Goal: Information Seeking & Learning: Understand process/instructions

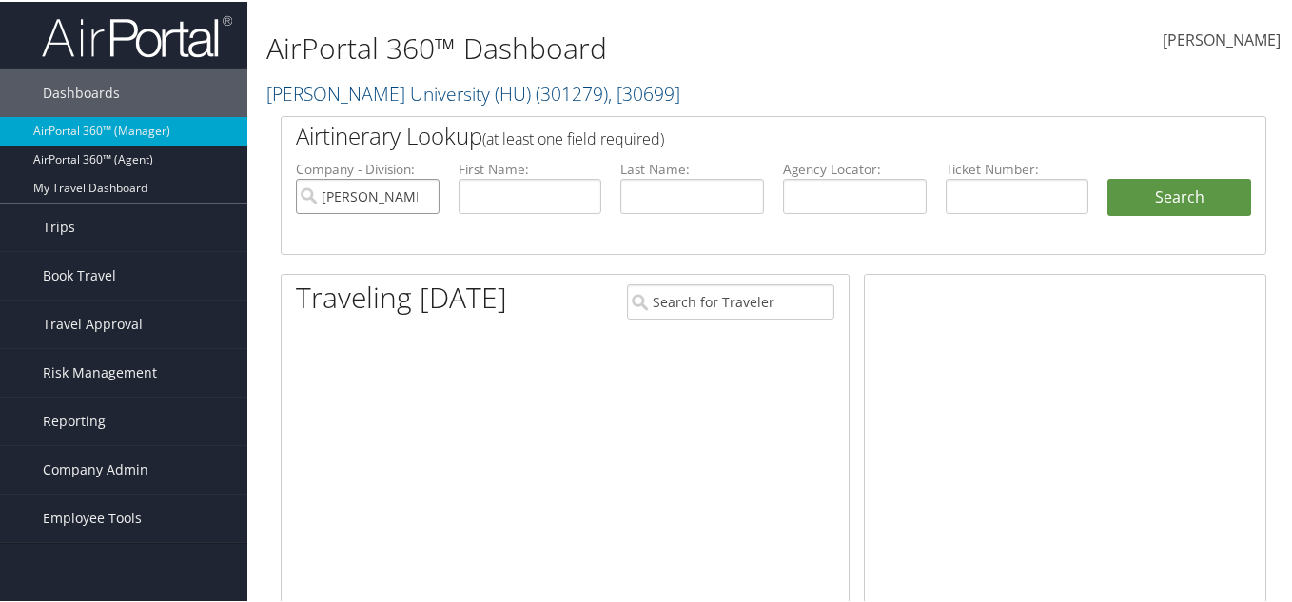
click at [422, 193] on input "[PERSON_NAME] University (HU)" at bounding box center [368, 194] width 144 height 35
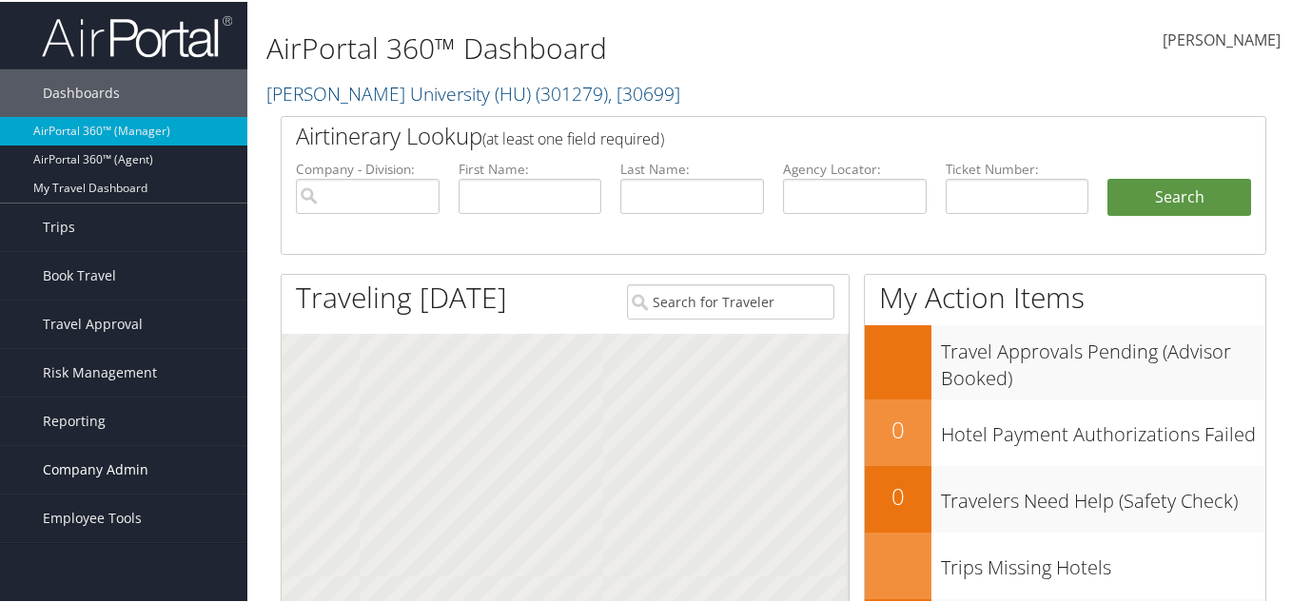
click at [147, 450] on link "Company Admin" at bounding box center [123, 468] width 247 height 48
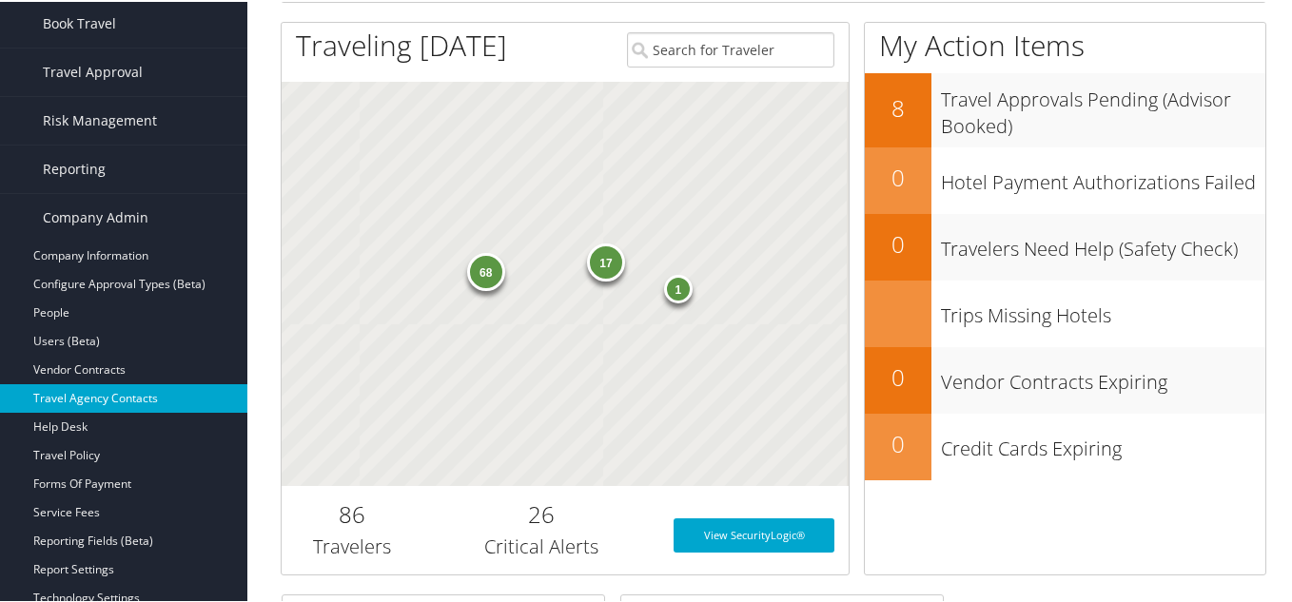
scroll to position [285, 0]
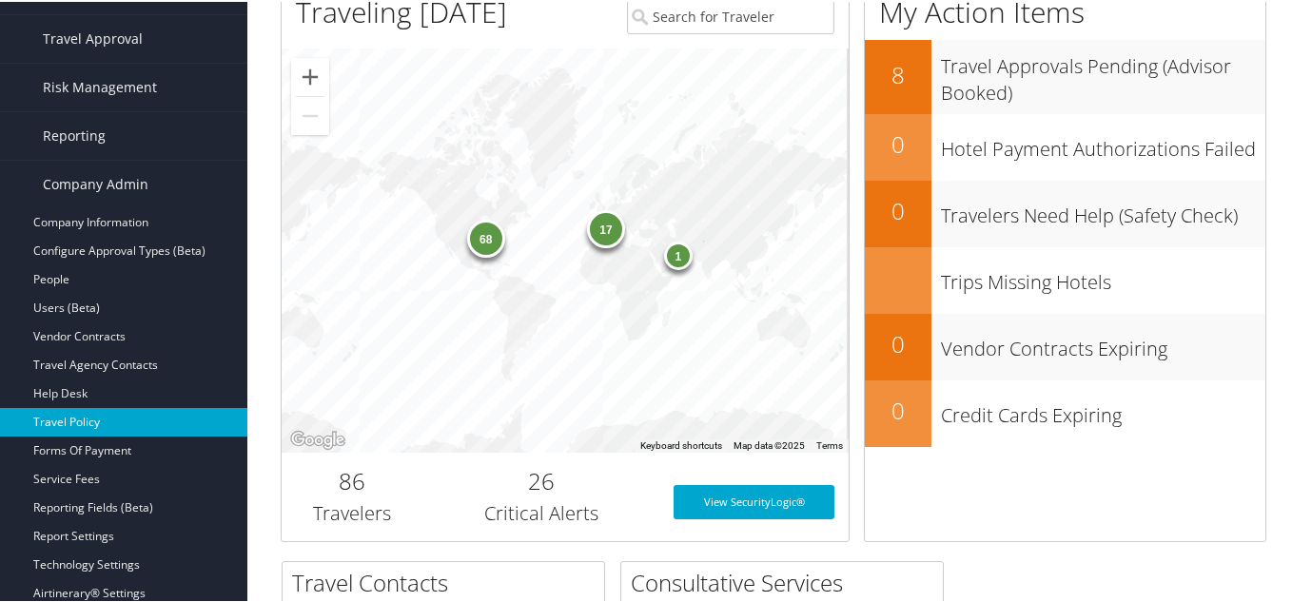
click at [158, 422] on link "Travel Policy" at bounding box center [123, 420] width 247 height 29
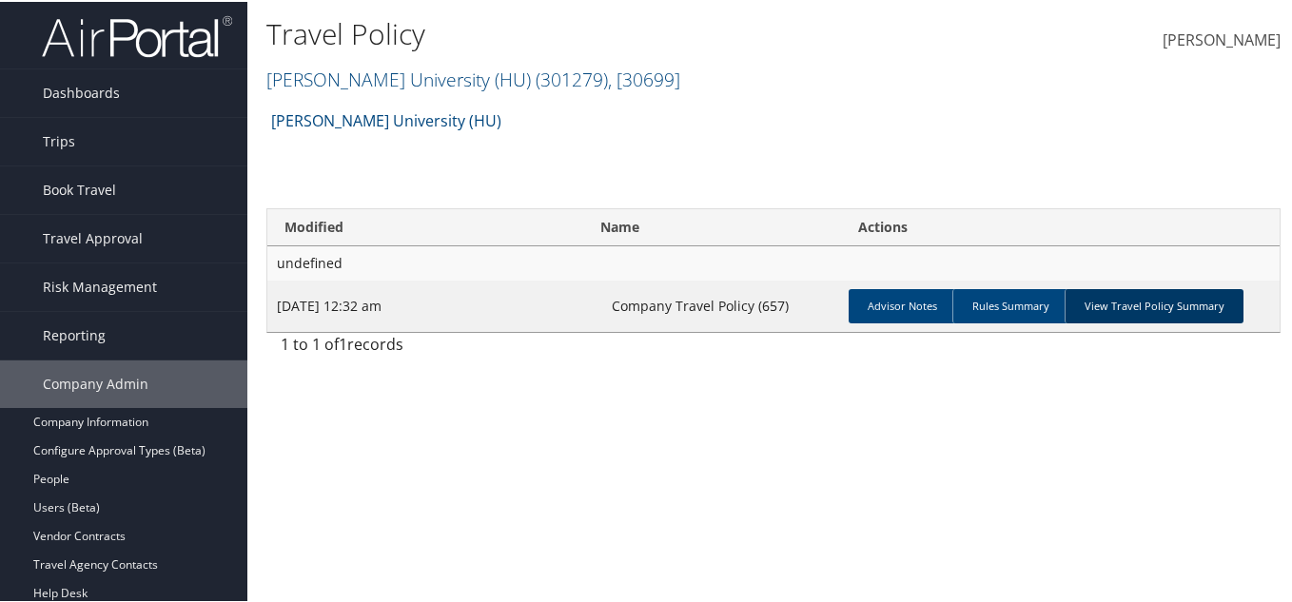
click at [1150, 308] on link "View Travel Policy Summary" at bounding box center [1153, 304] width 179 height 34
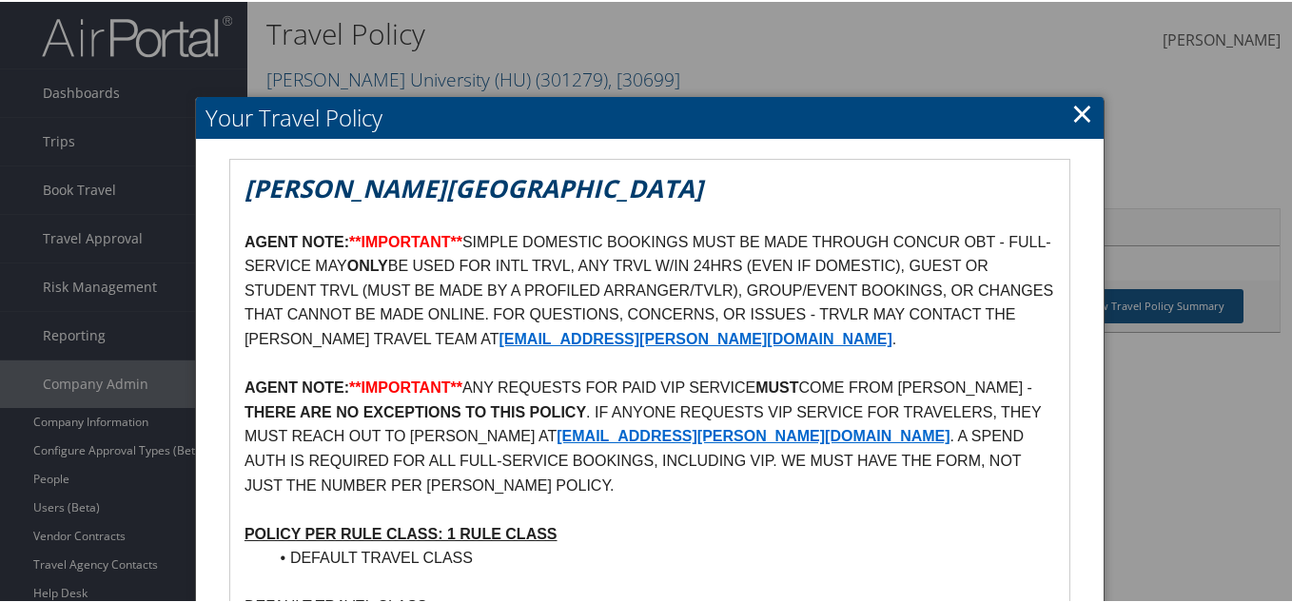
click at [1071, 111] on link "×" at bounding box center [1082, 111] width 22 height 38
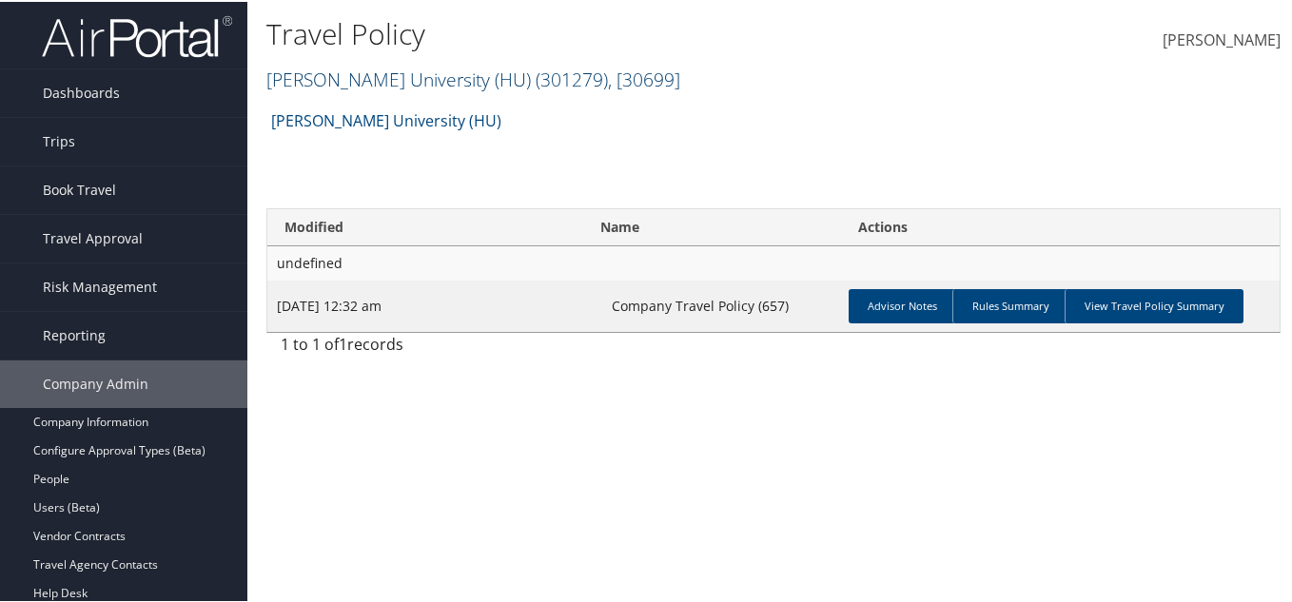
click at [608, 88] on span ", [ 30699 ]" at bounding box center [644, 78] width 72 height 26
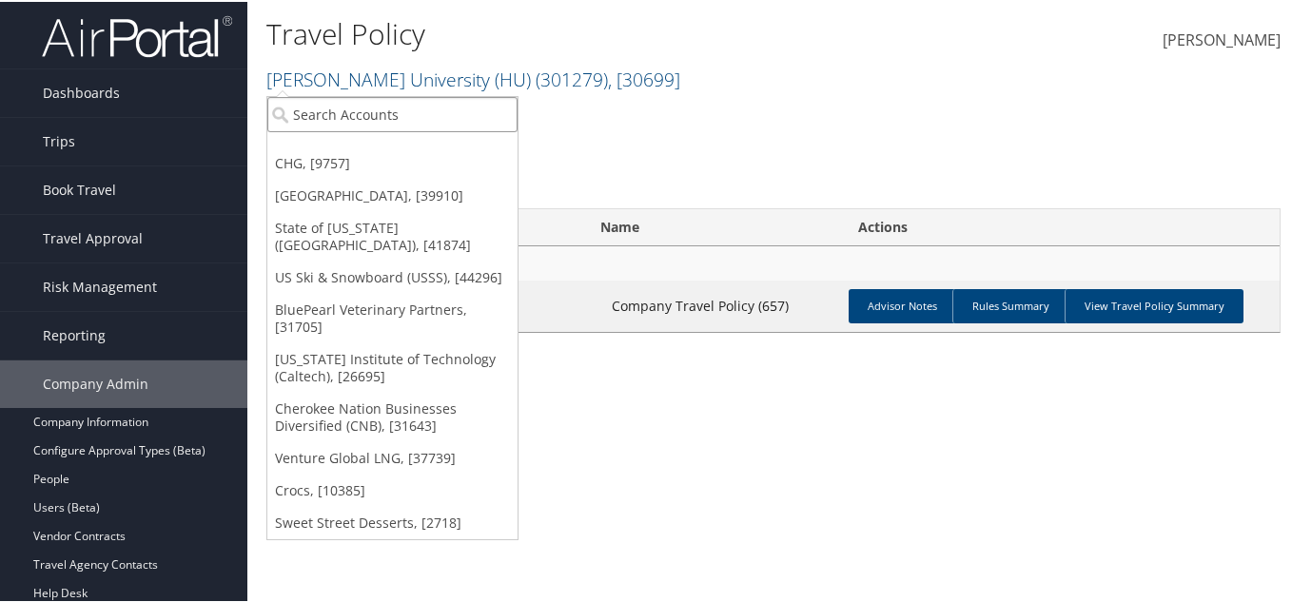
click at [318, 111] on input "search" at bounding box center [392, 112] width 250 height 35
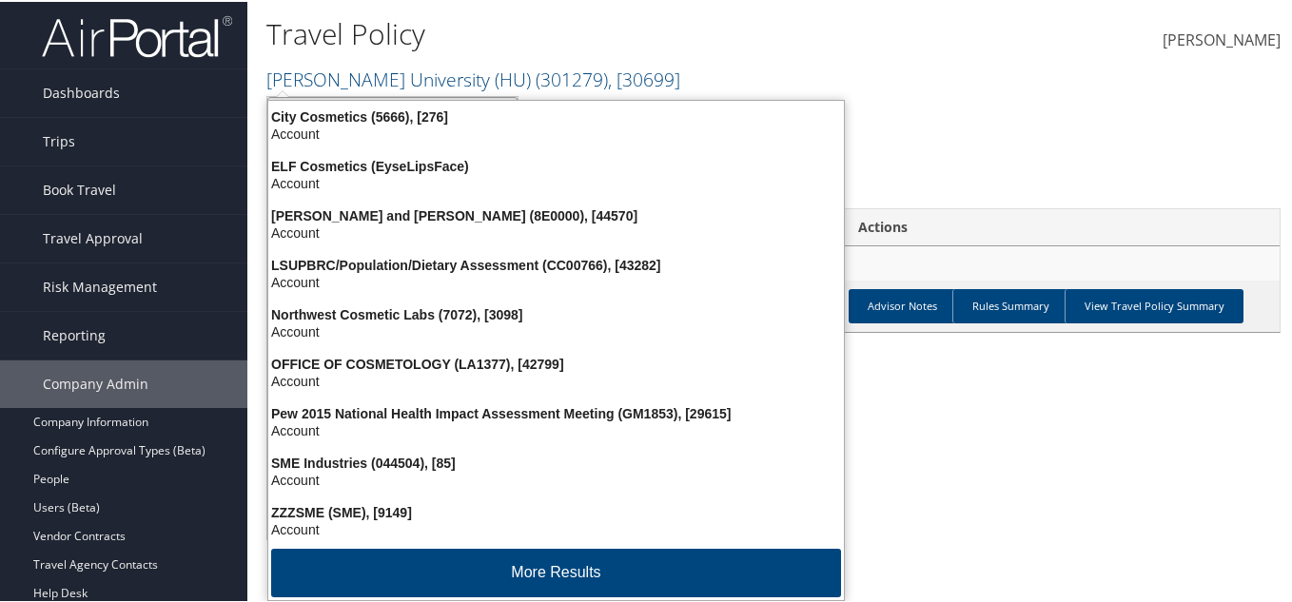
type input "sme"
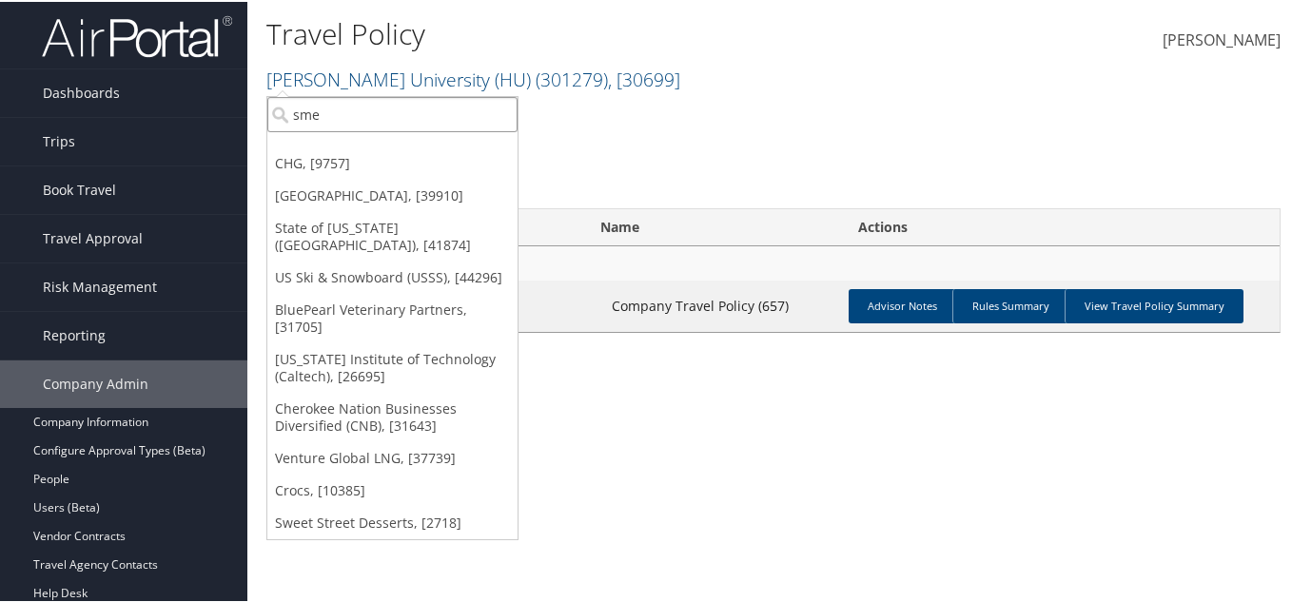
click at [373, 113] on input "sme" at bounding box center [392, 112] width 250 height 35
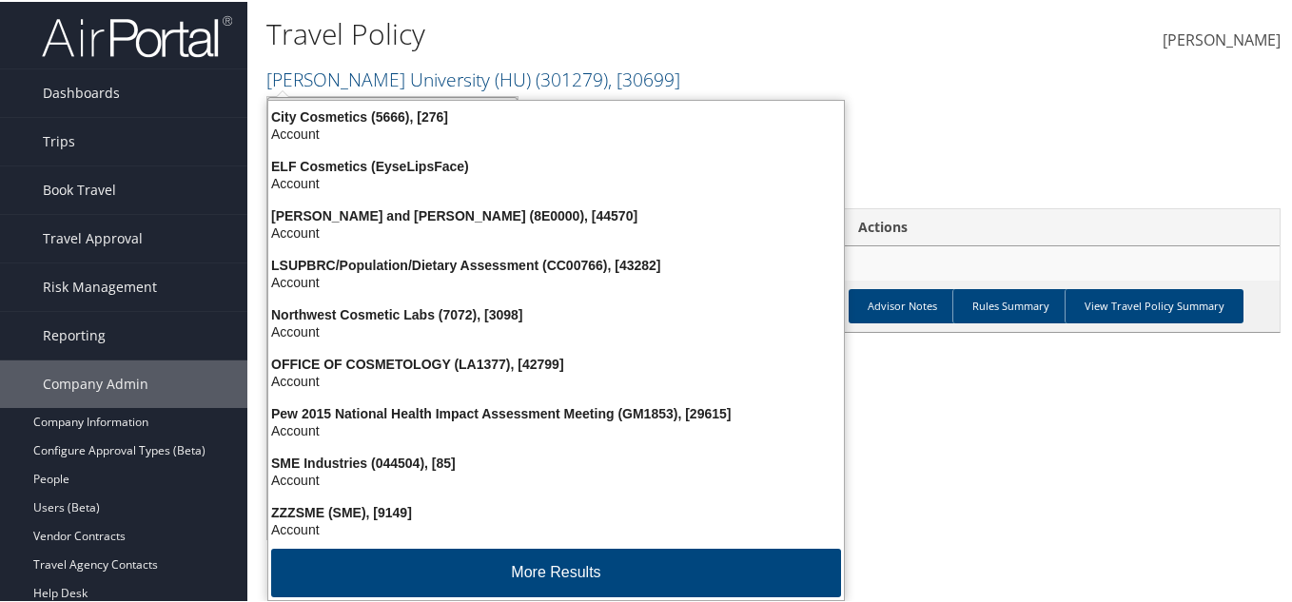
type input "sme in"
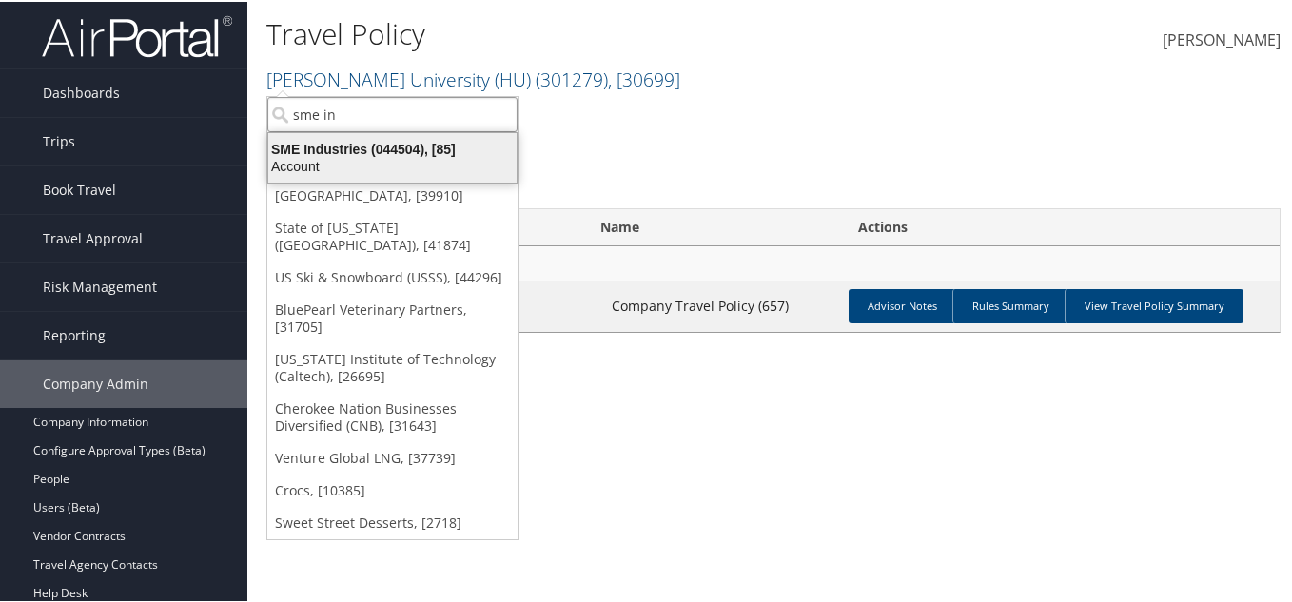
click at [426, 156] on div "Account" at bounding box center [392, 164] width 271 height 17
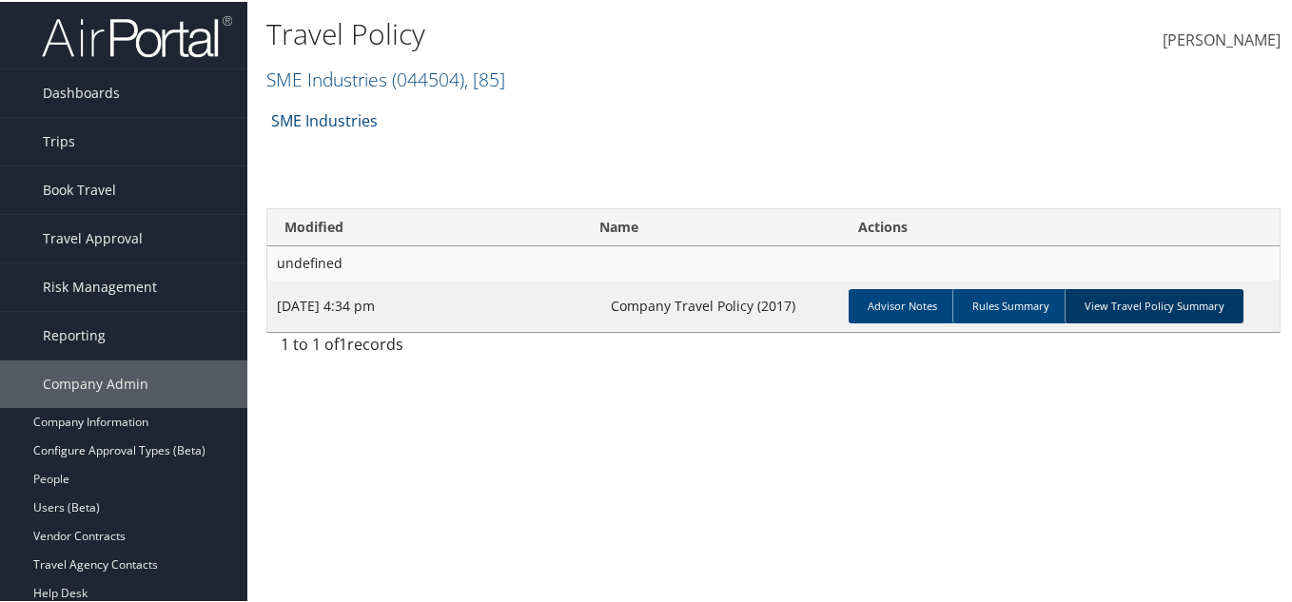
click at [1143, 318] on link "View Travel Policy Summary" at bounding box center [1153, 304] width 179 height 34
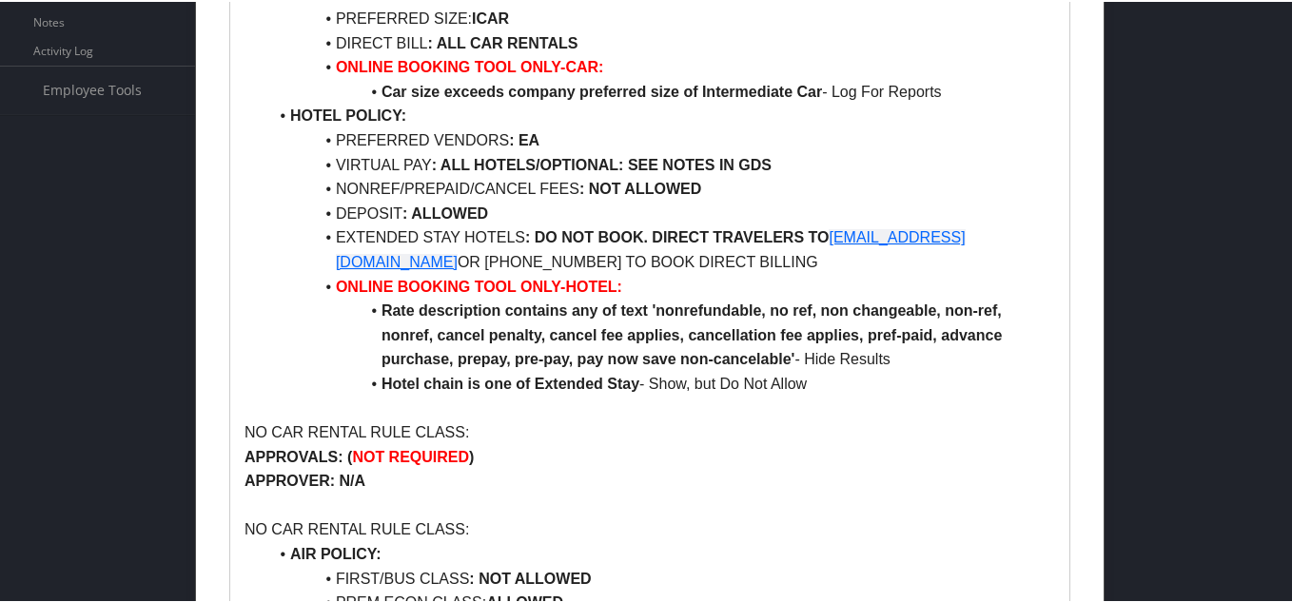
scroll to position [666, 0]
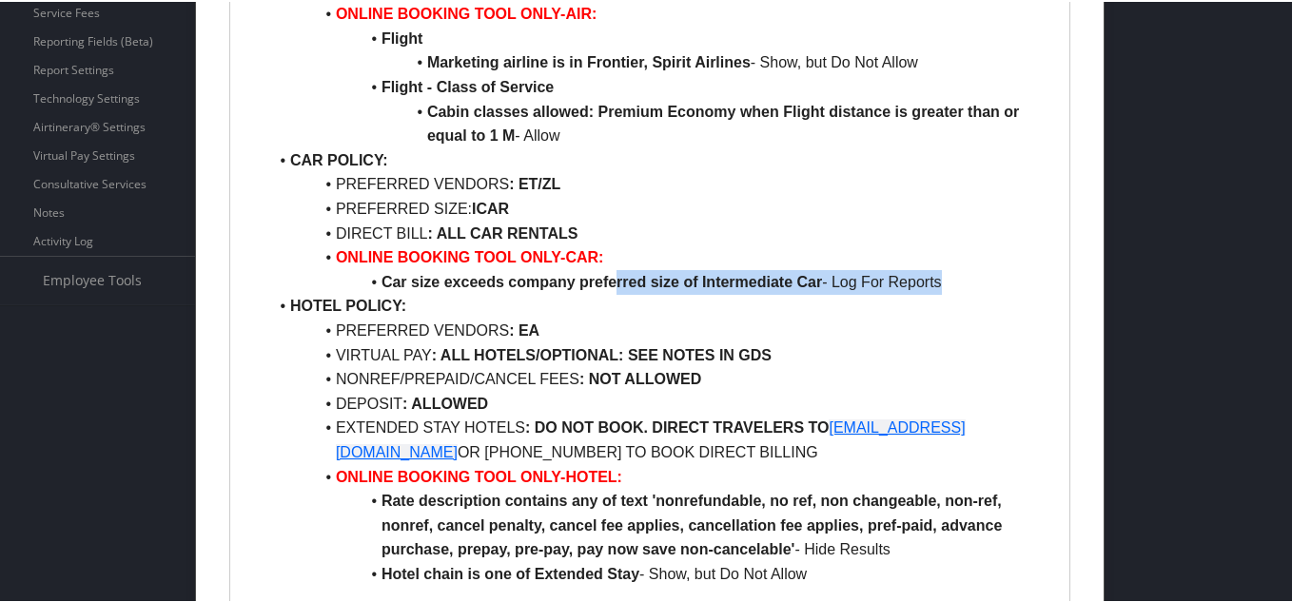
drag, startPoint x: 618, startPoint y: 282, endPoint x: 942, endPoint y: 282, distance: 323.4
click at [942, 282] on li "Car size exceeds company preferred size of Intermediate Car - Log For Reports" at bounding box center [661, 280] width 788 height 25
click at [941, 284] on li "Car size exceeds company preferred size of Intermediate Car - Log For Reports" at bounding box center [661, 280] width 788 height 25
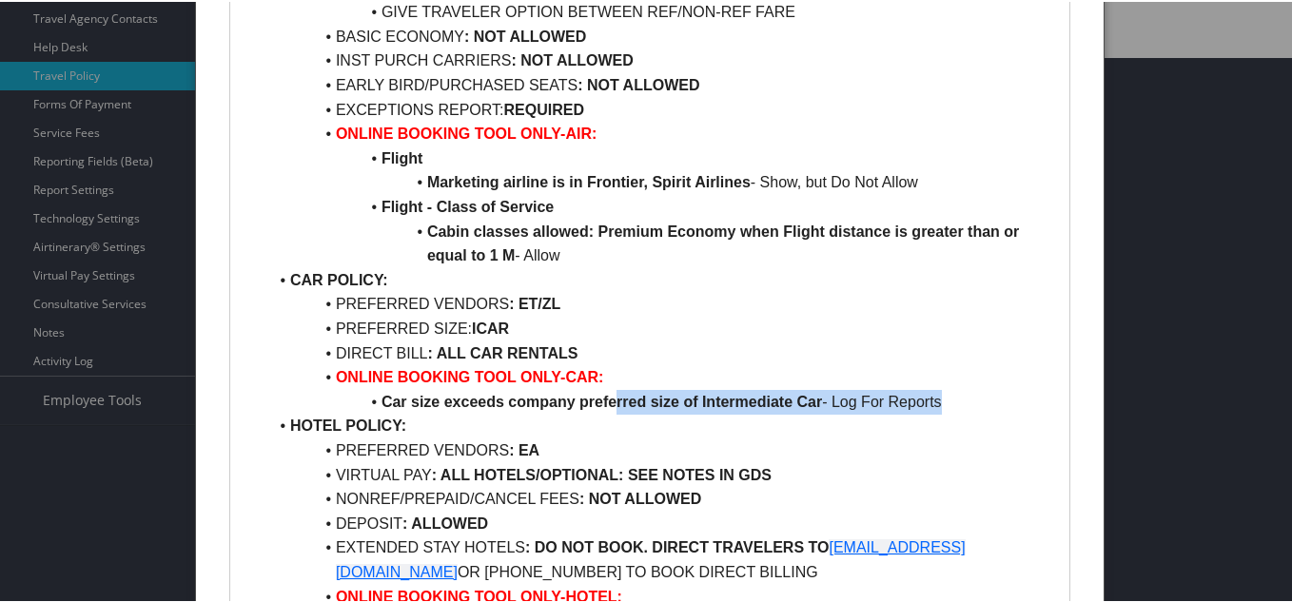
scroll to position [538, 0]
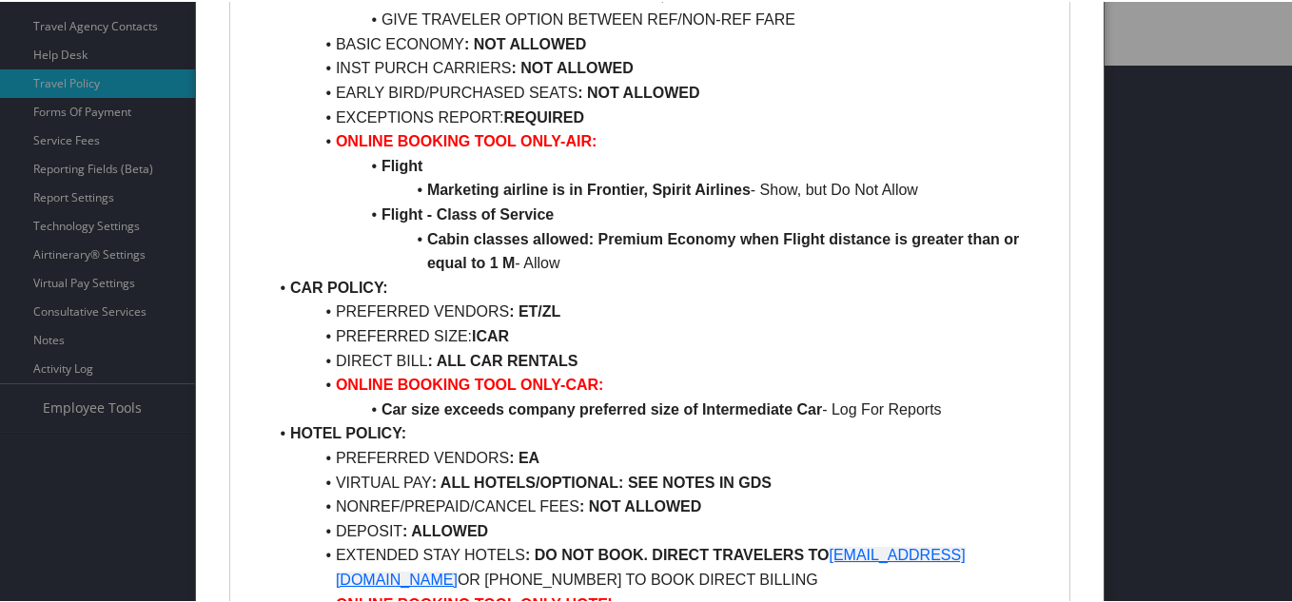
click at [878, 422] on li "HOTEL POLICY:" at bounding box center [661, 431] width 788 height 25
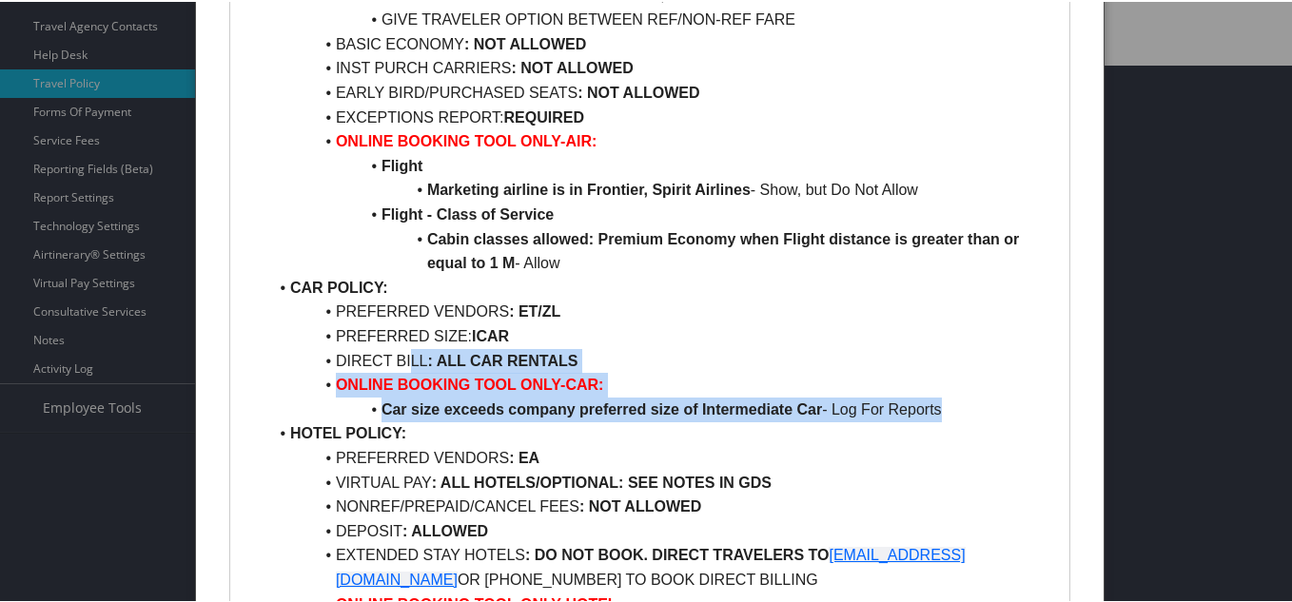
drag, startPoint x: 947, startPoint y: 412, endPoint x: 411, endPoint y: 364, distance: 538.5
click at [411, 364] on ul "AIR POLICY: FIRST/BUS CLASS : NOT ALLOWED PREM ECON CLASS: ALLOWED REFUNDABLE F…" at bounding box center [649, 311] width 810 height 804
click at [411, 360] on li "DIRECT BILL : ALL CAR RENTALS" at bounding box center [661, 359] width 788 height 25
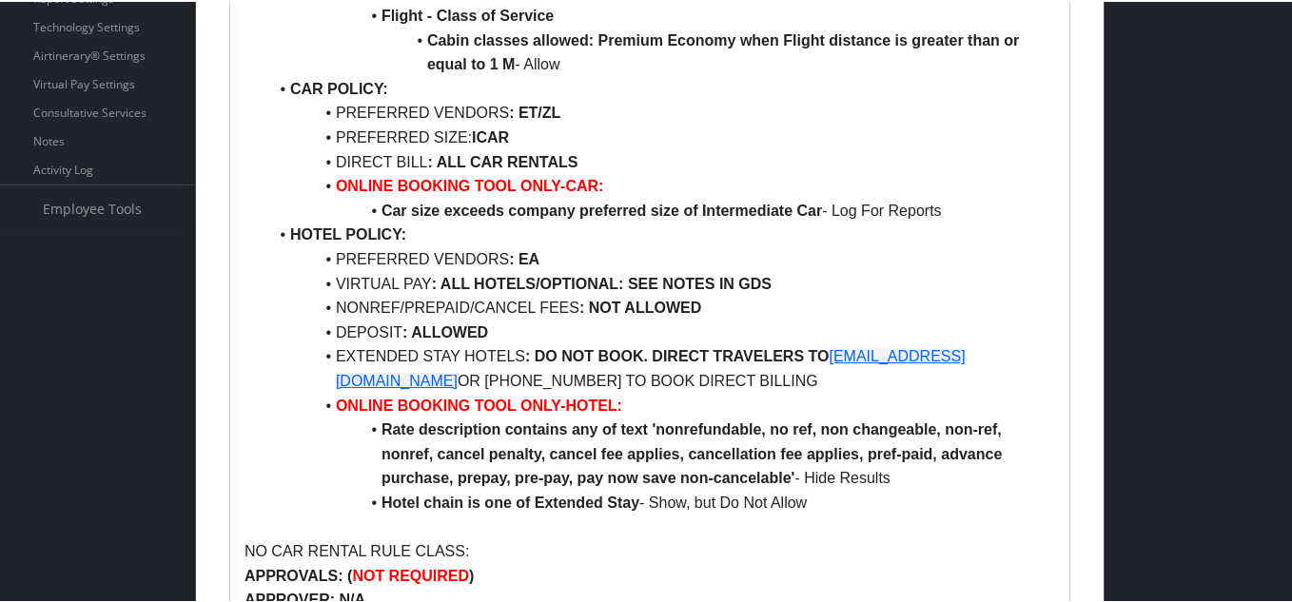
scroll to position [729, 0]
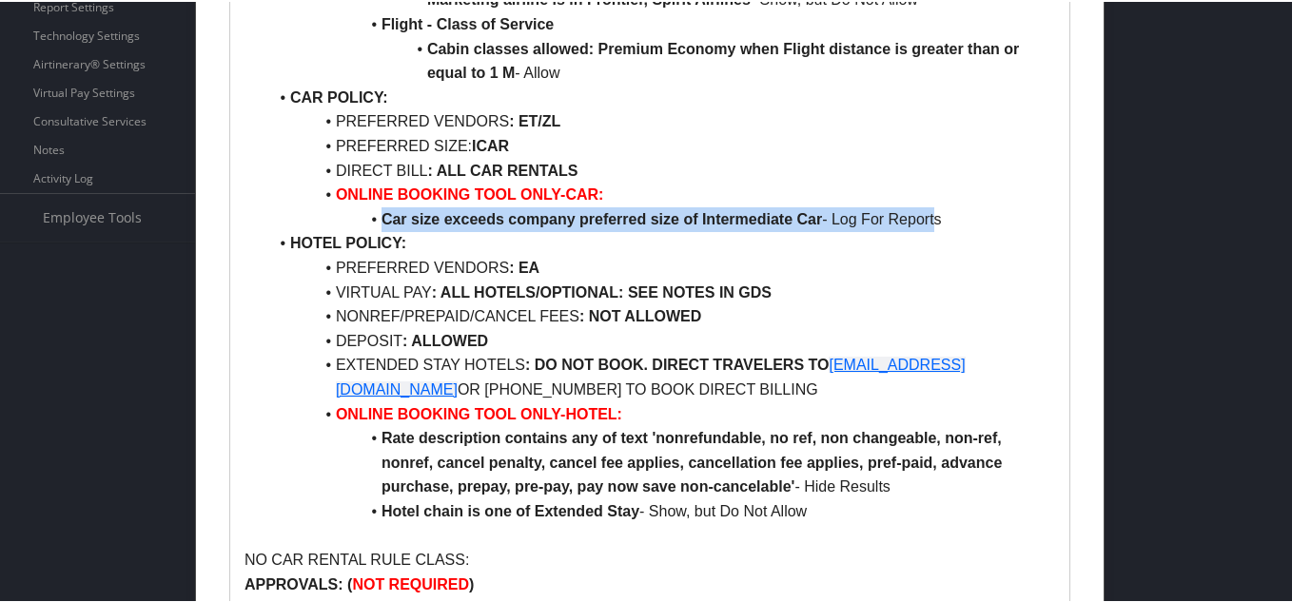
drag, startPoint x: 367, startPoint y: 220, endPoint x: 937, endPoint y: 220, distance: 569.7
click at [937, 220] on li "Car size exceeds company preferred size of Intermediate Car - Log For Reports" at bounding box center [661, 217] width 788 height 25
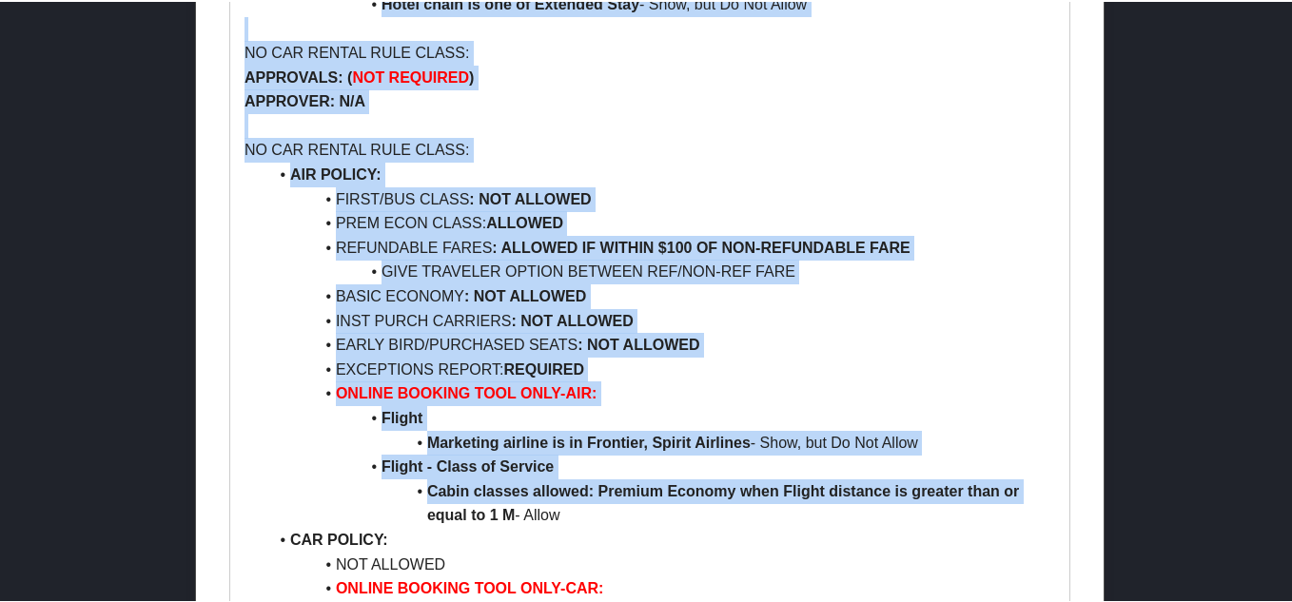
scroll to position [1235, 0]
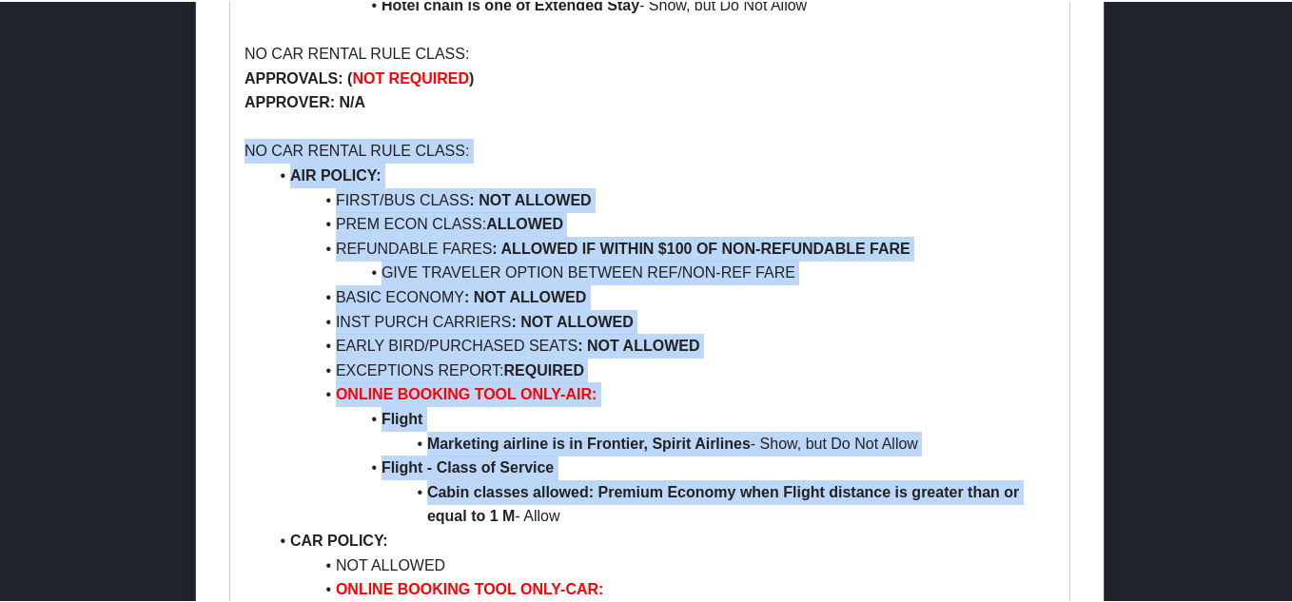
drag, startPoint x: 1048, startPoint y: 402, endPoint x: 256, endPoint y: 116, distance: 842.4
click at [246, 143] on div "SME Industries POLICY PER RULE CLASS: 4 RULE CLASSES DEFAULT TRAVEL CLASS / NO …" at bounding box center [649, 534] width 839 height 3222
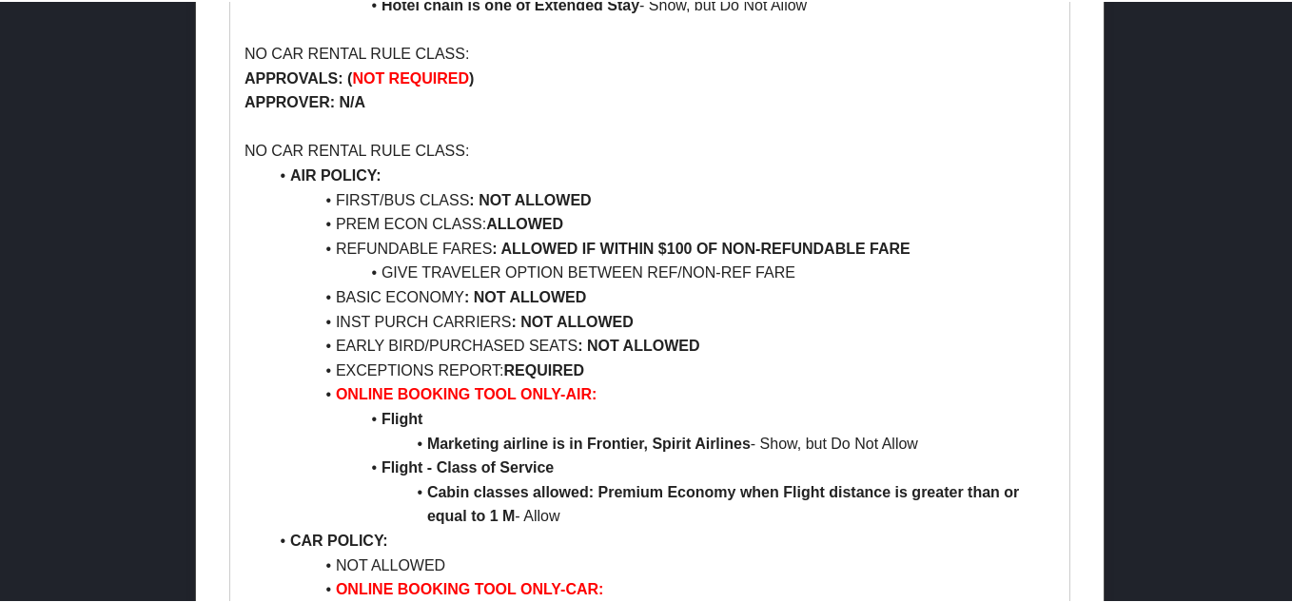
click at [256, 116] on p at bounding box center [649, 125] width 810 height 25
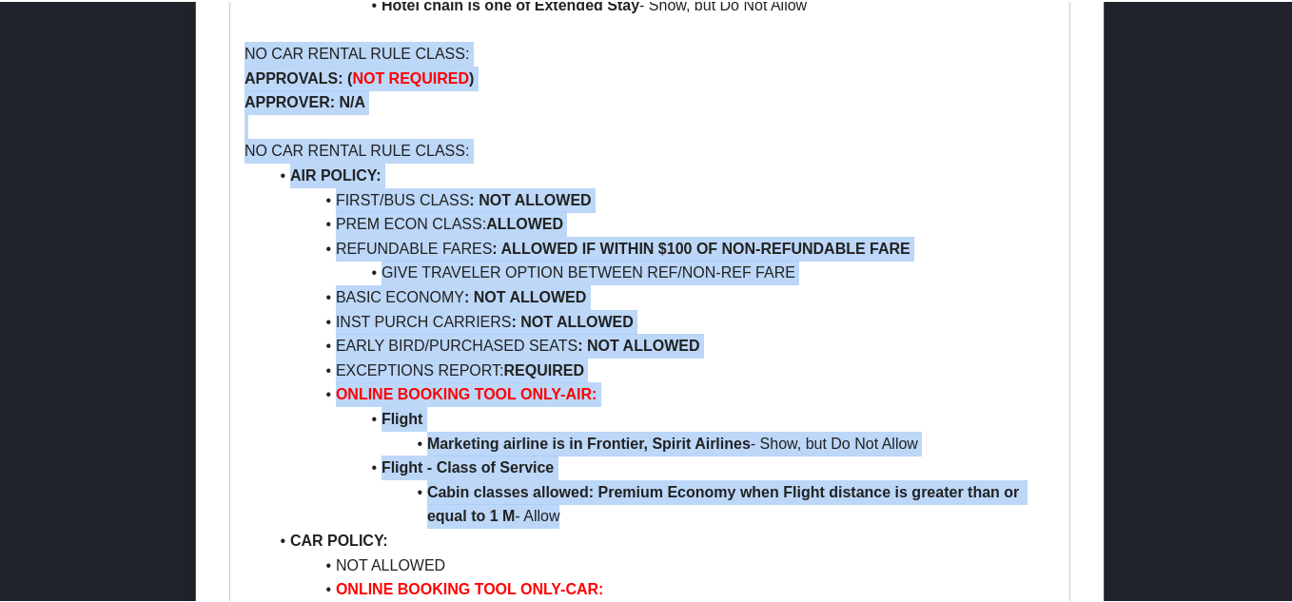
drag, startPoint x: 243, startPoint y: 49, endPoint x: 884, endPoint y: 515, distance: 792.0
click at [884, 515] on div "SME Industries POLICY PER RULE CLASS: 4 RULE CLASSES DEFAULT TRAVEL CLASS / NO …" at bounding box center [649, 534] width 839 height 3222
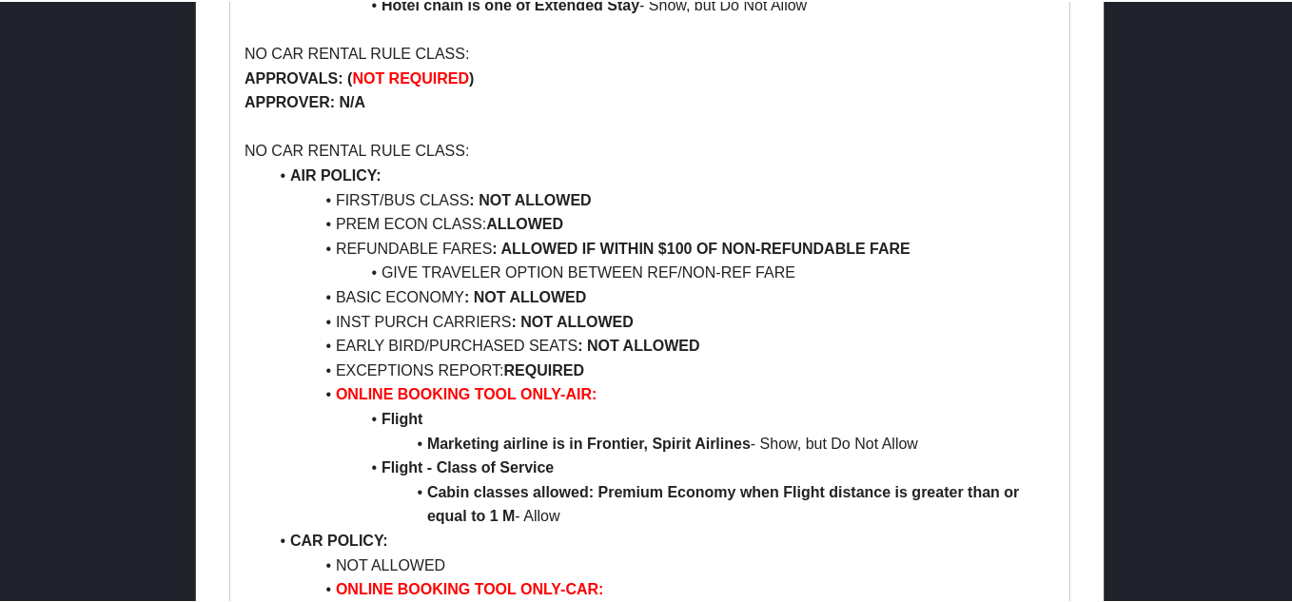
click at [738, 552] on li "NOT ALLOWED" at bounding box center [661, 564] width 788 height 25
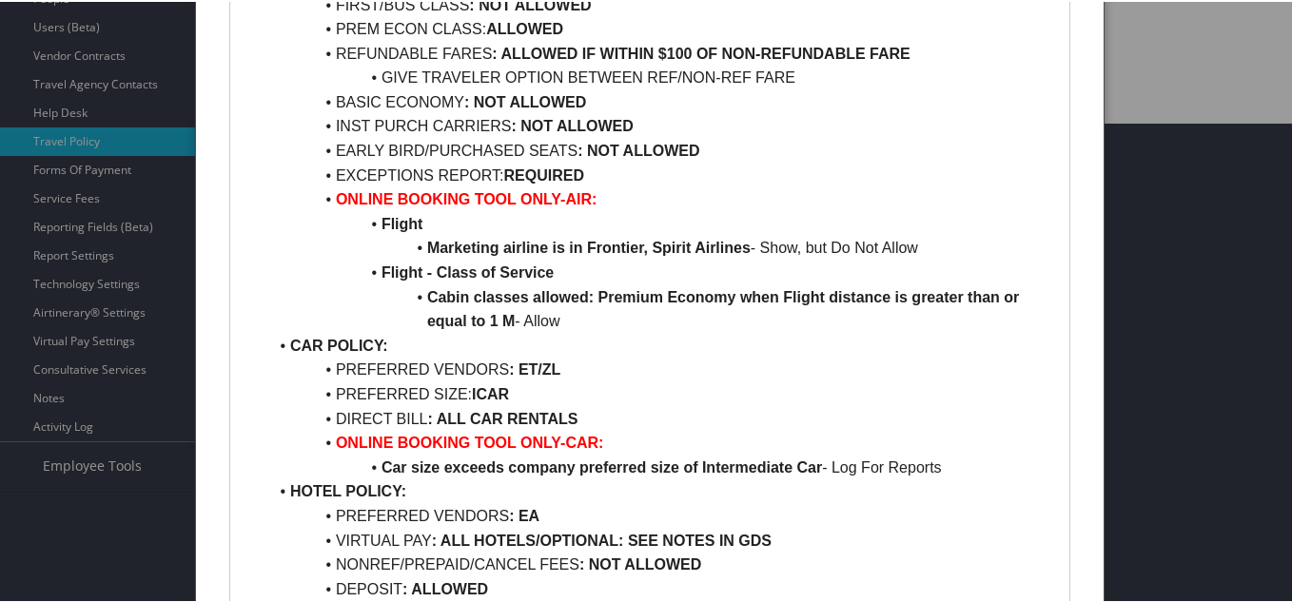
scroll to position [474, 0]
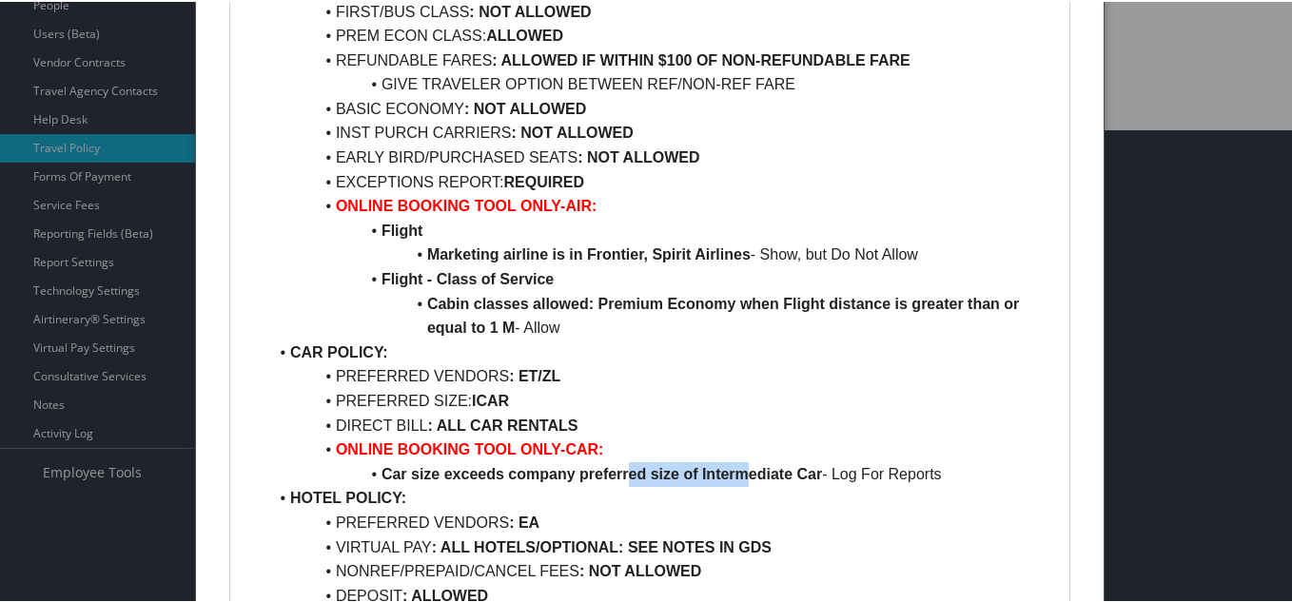
drag, startPoint x: 631, startPoint y: 470, endPoint x: 747, endPoint y: 481, distance: 116.6
click at [747, 481] on li "Car size exceeds company preferred size of Intermediate Car - Log For Reports" at bounding box center [661, 472] width 788 height 25
click at [660, 493] on li "HOTEL POLICY:" at bounding box center [661, 496] width 788 height 25
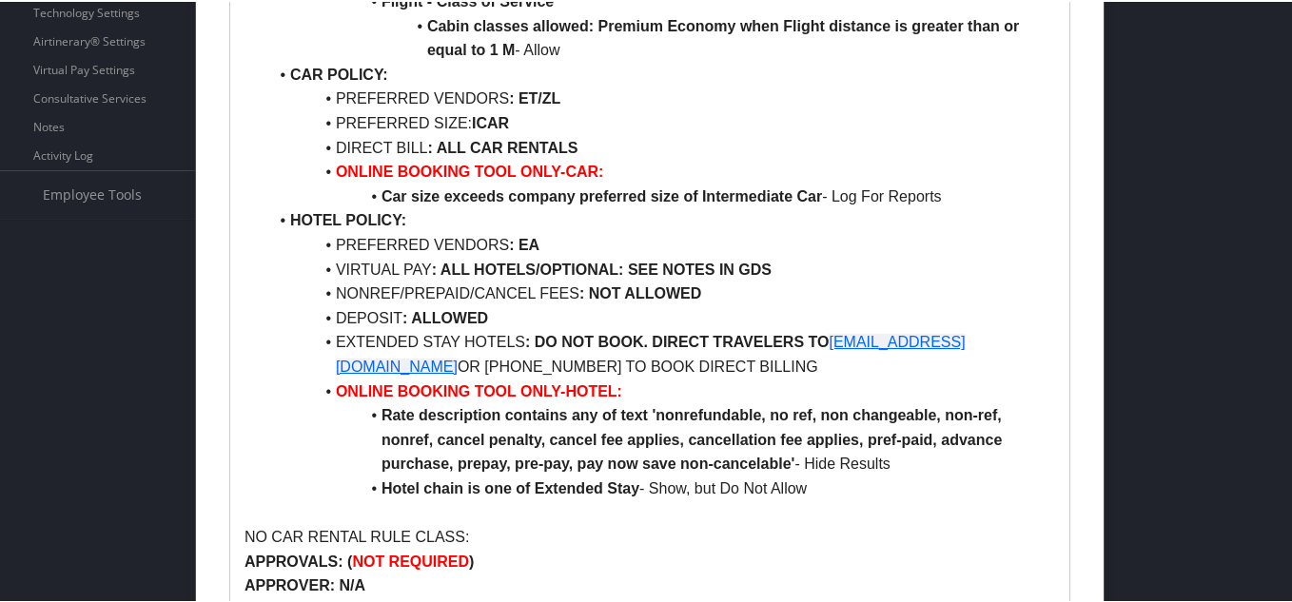
scroll to position [856, 0]
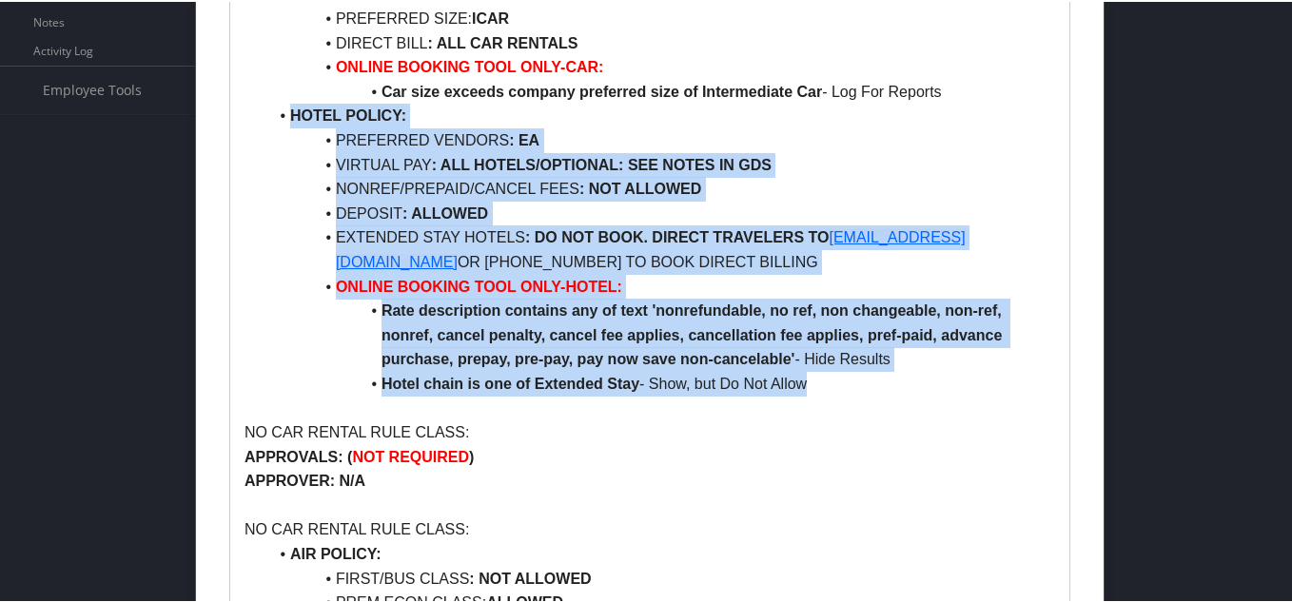
drag, startPoint x: 806, startPoint y: 387, endPoint x: 275, endPoint y: 115, distance: 596.4
click at [275, 115] on li "HOTEL POLICY:" at bounding box center [661, 114] width 788 height 25
drag, startPoint x: 275, startPoint y: 115, endPoint x: 820, endPoint y: 392, distance: 611.2
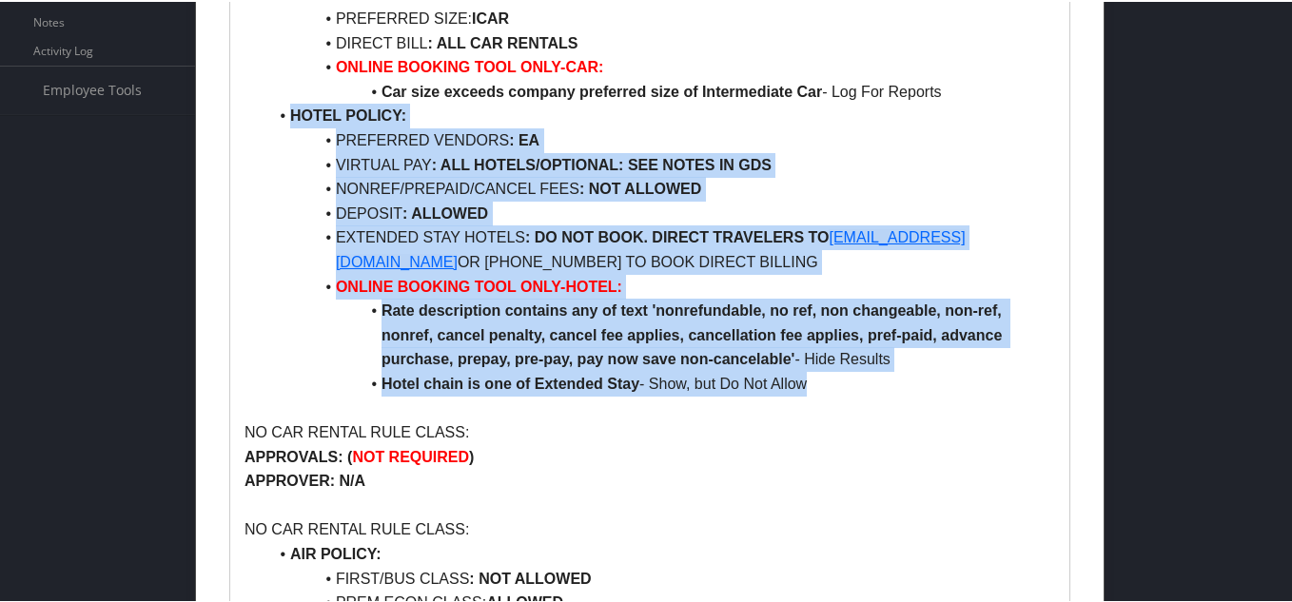
click at [820, 392] on li "Hotel chain is one of Extended Stay - Show, but Do Not Allow" at bounding box center [661, 382] width 788 height 25
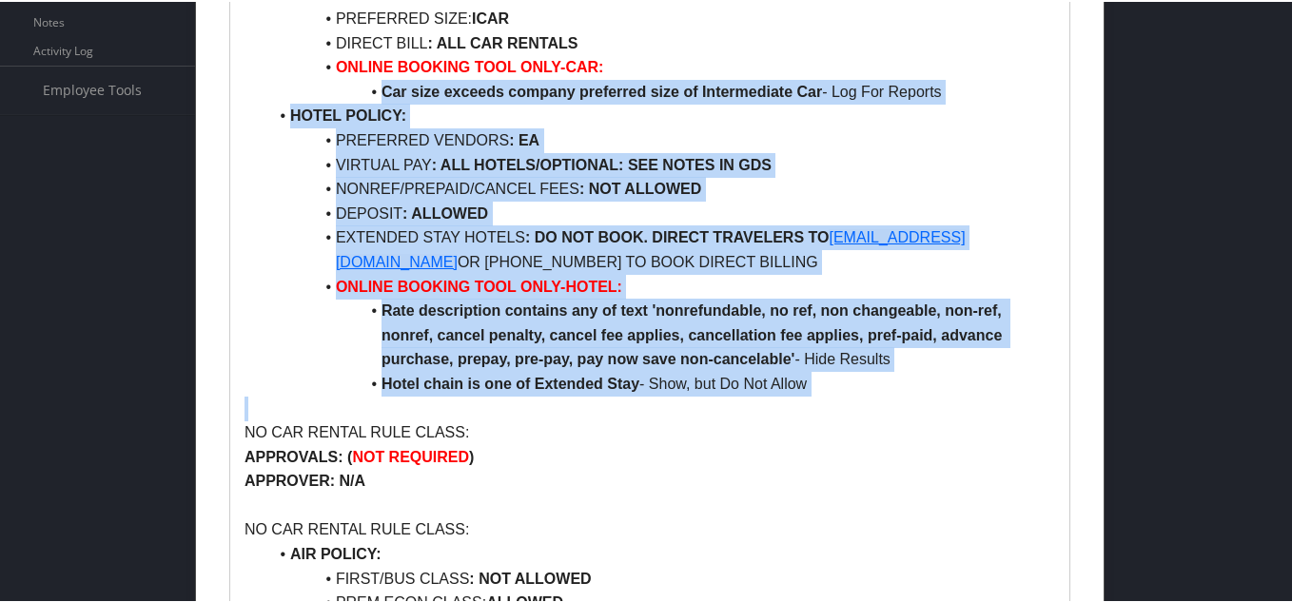
drag, startPoint x: 820, startPoint y: 392, endPoint x: 263, endPoint y: 101, distance: 627.9
